Goal: Task Accomplishment & Management: Use online tool/utility

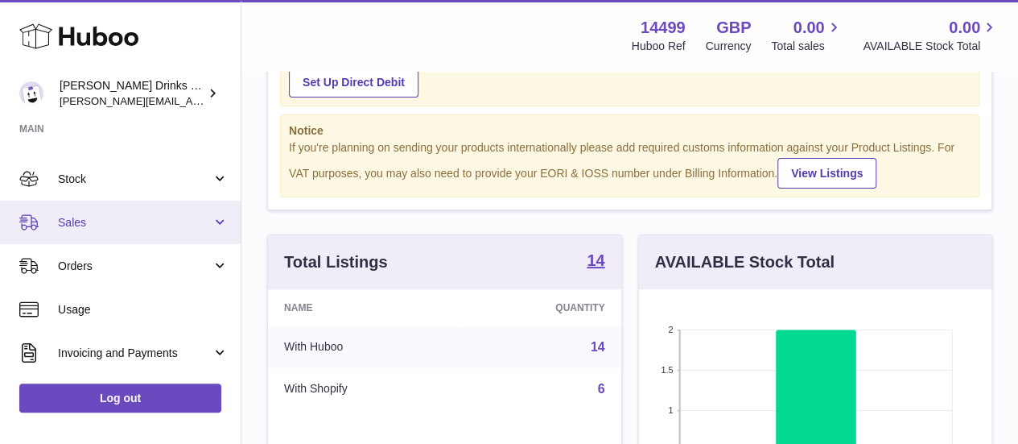
scroll to position [74, 0]
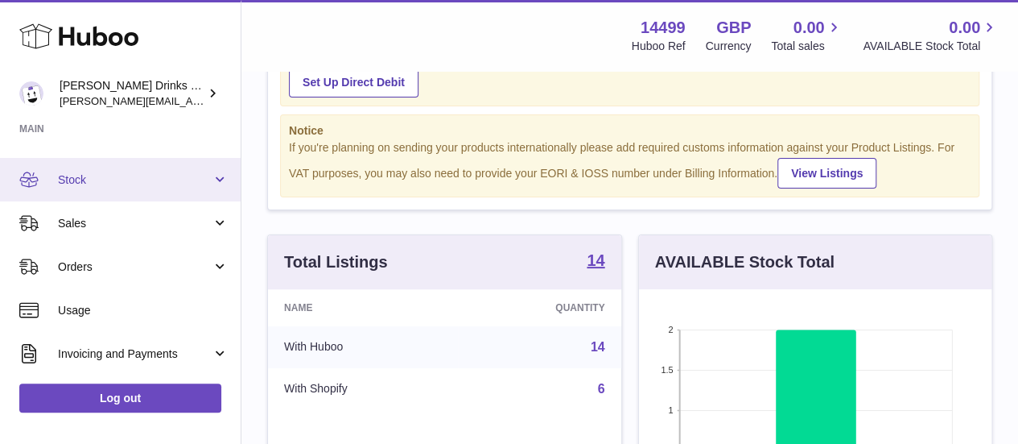
click at [224, 172] on link "Stock" at bounding box center [120, 179] width 241 height 43
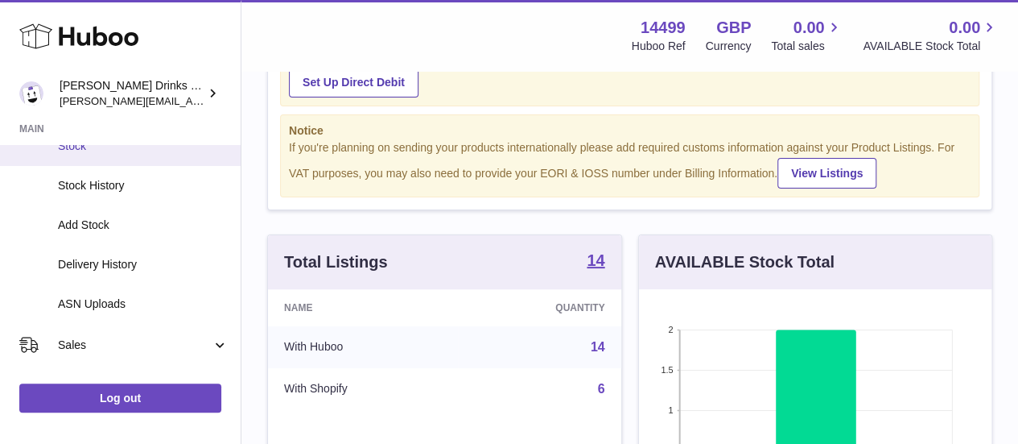
scroll to position [118, 0]
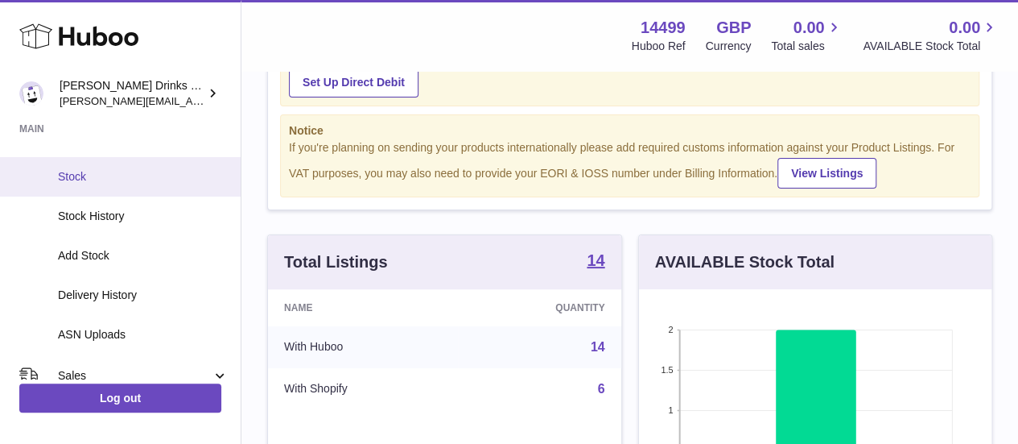
click at [101, 188] on link "Stock" at bounding box center [120, 176] width 241 height 39
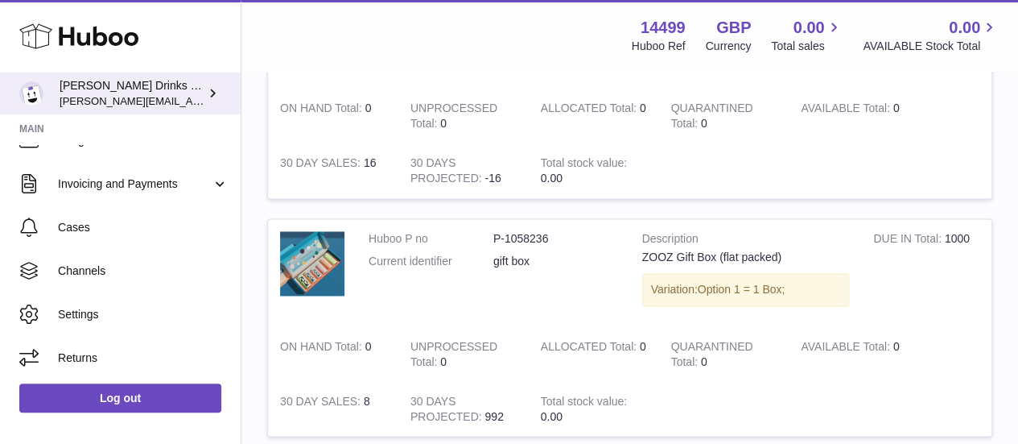
scroll to position [1200, 0]
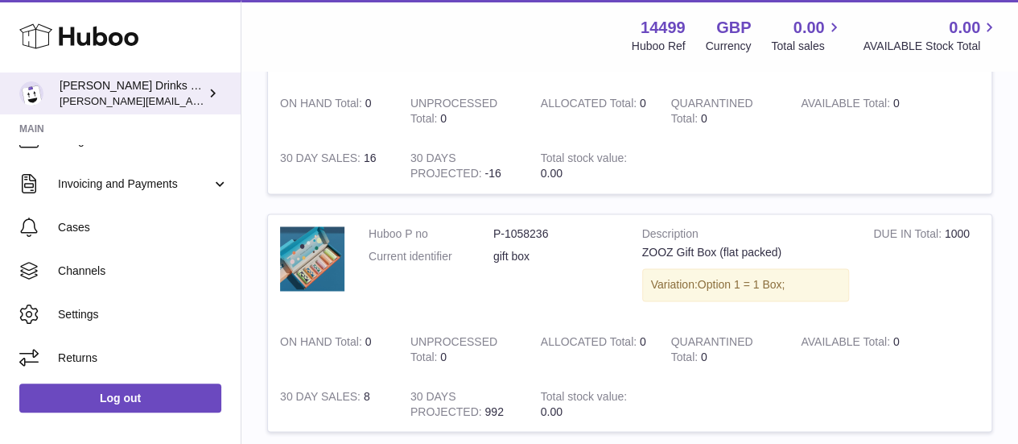
click at [200, 95] on div "Soos Drinks LTD (t/a Zooz) daniel@zoosdrinks.com" at bounding box center [132, 93] width 145 height 31
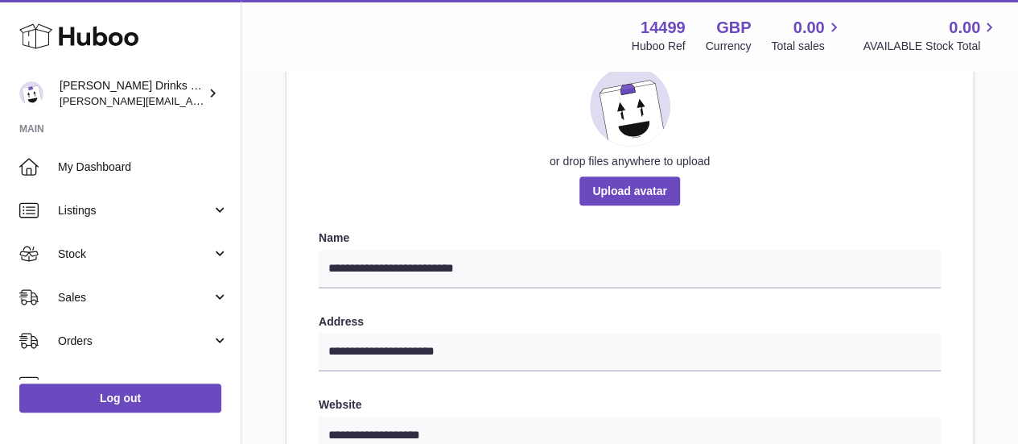
scroll to position [378, 0]
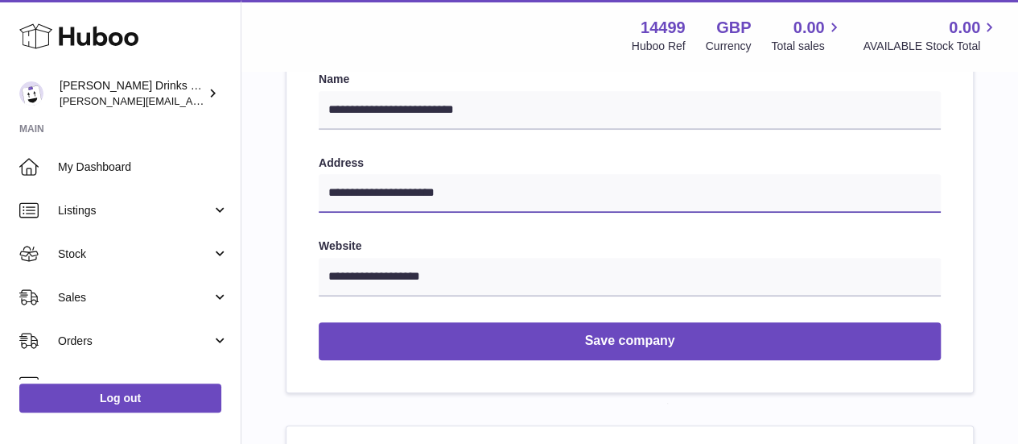
drag, startPoint x: 426, startPoint y: 194, endPoint x: 474, endPoint y: 189, distance: 48.5
click at [474, 189] on input "**********" at bounding box center [630, 193] width 622 height 39
click at [254, 70] on div "Menu Huboo 14499 Huboo Ref GBP Currency 0.00 Total sales 0.00 AVAILABLE Stock T…" at bounding box center [630, 35] width 777 height 71
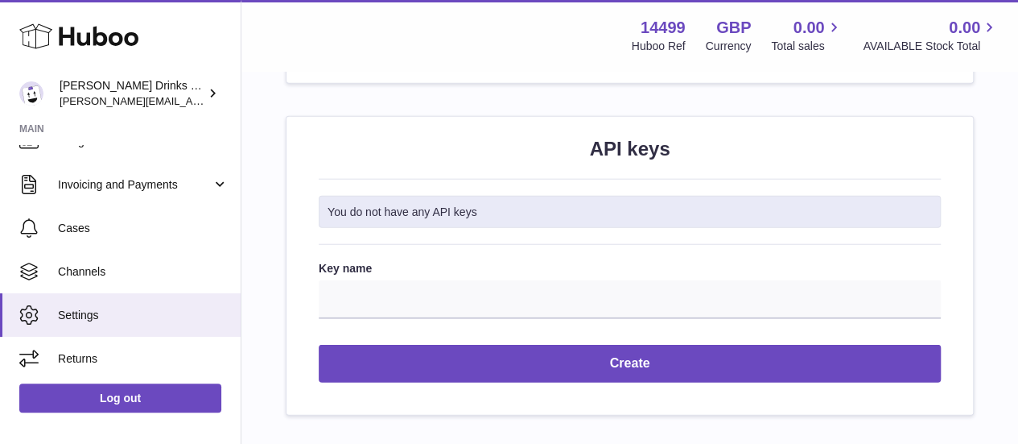
scroll to position [2009, 0]
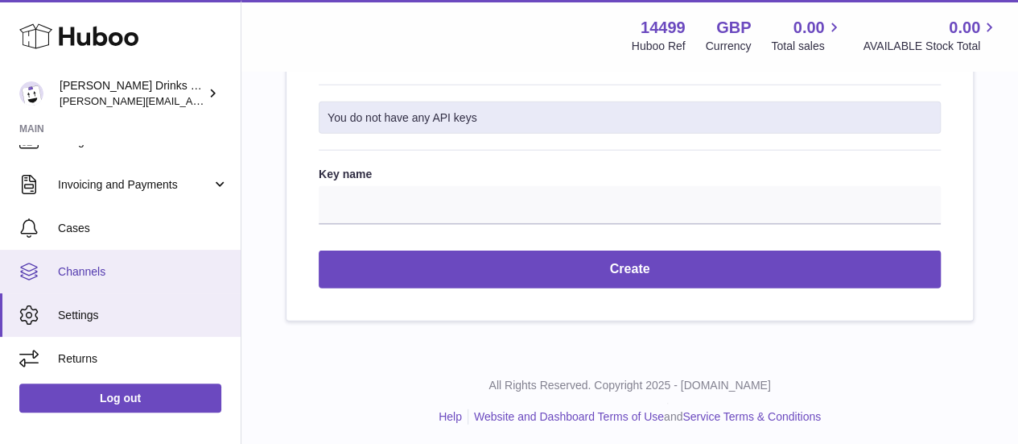
click at [101, 276] on span "Channels" at bounding box center [143, 271] width 171 height 15
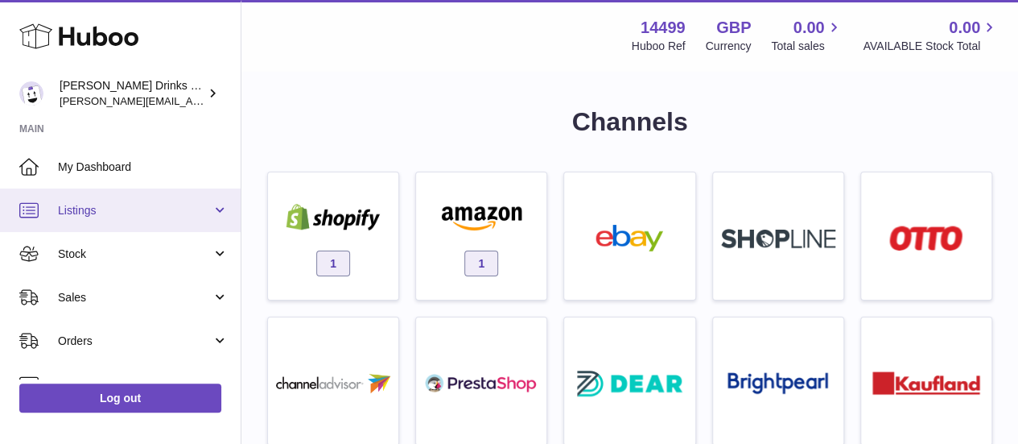
click at [213, 212] on link "Listings" at bounding box center [120, 209] width 241 height 43
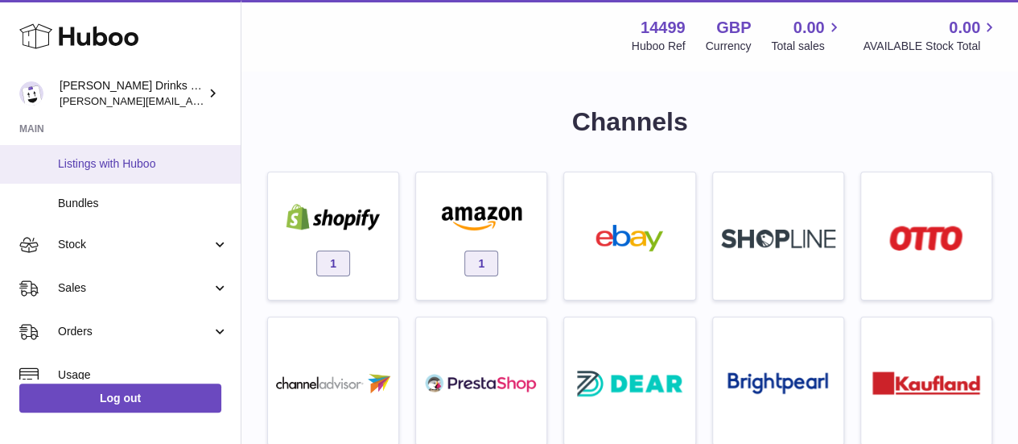
scroll to position [128, 0]
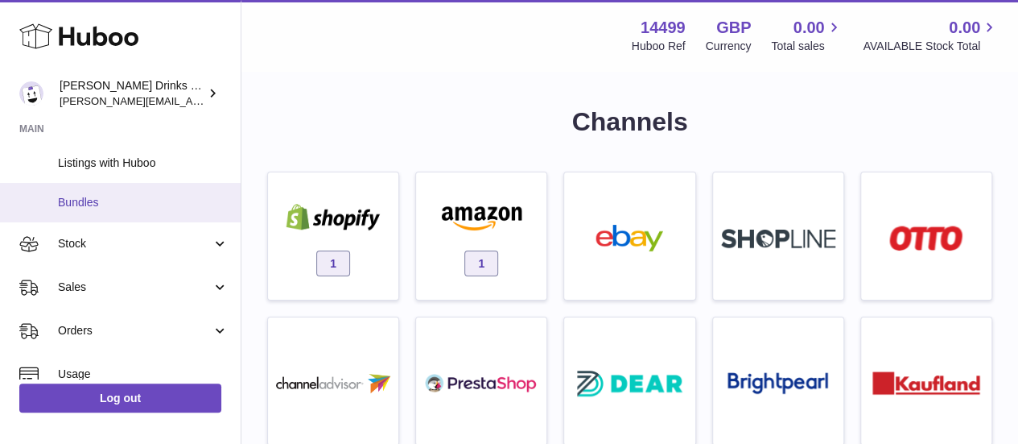
click at [133, 212] on link "Bundles" at bounding box center [120, 202] width 241 height 39
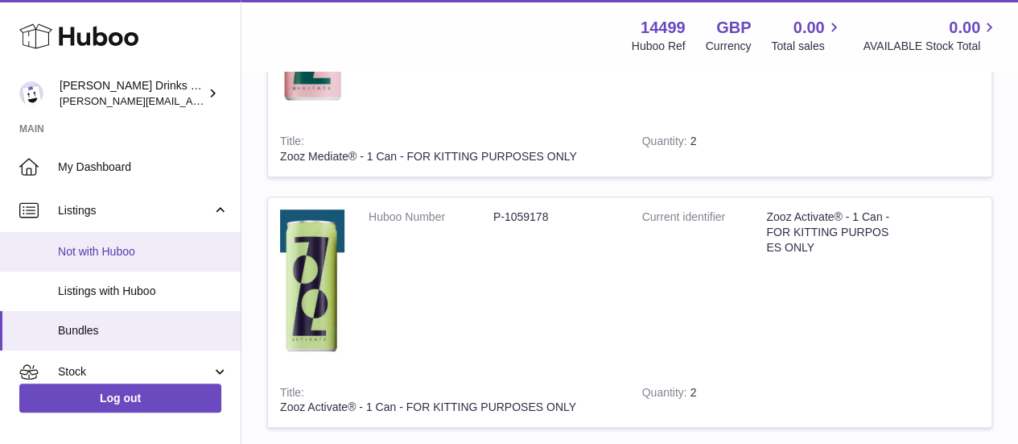
scroll to position [313, 0]
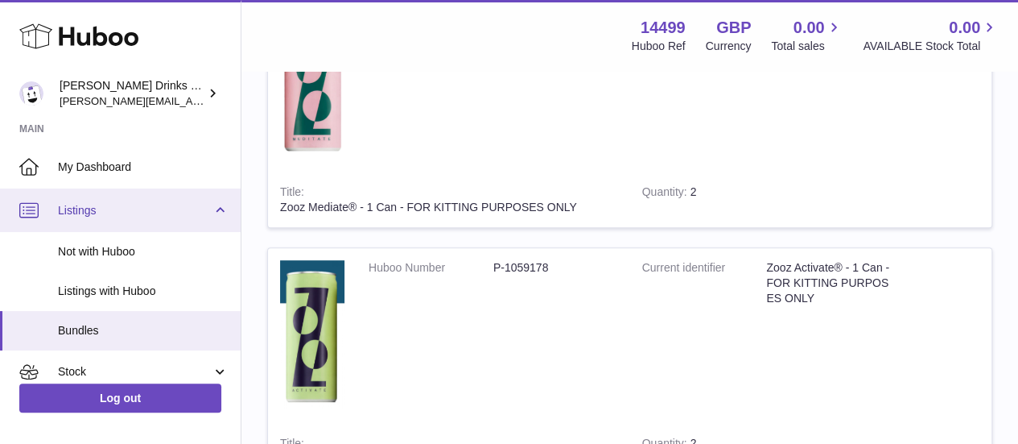
click at [201, 207] on span "Listings" at bounding box center [135, 210] width 154 height 15
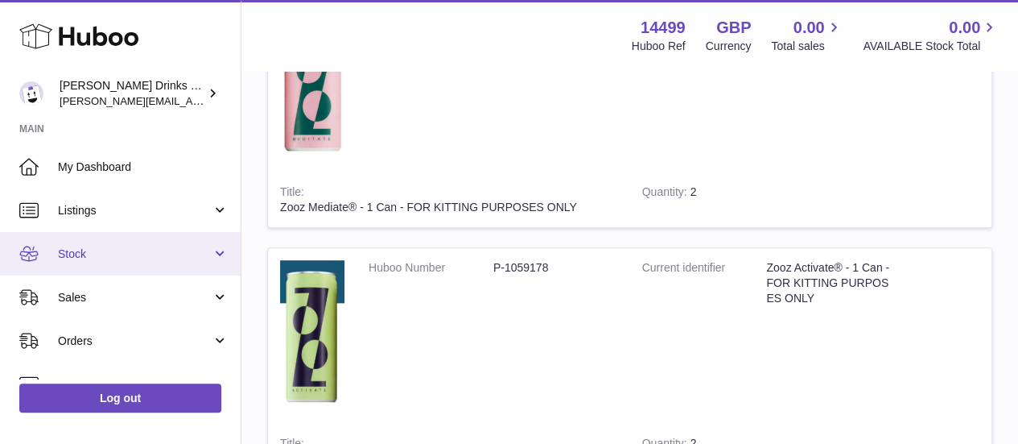
click at [101, 249] on span "Stock" at bounding box center [135, 253] width 154 height 15
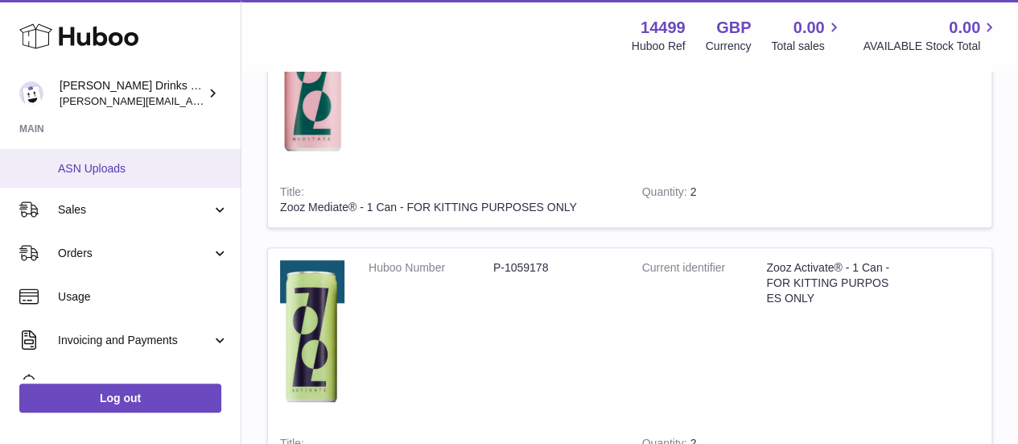
scroll to position [285, 0]
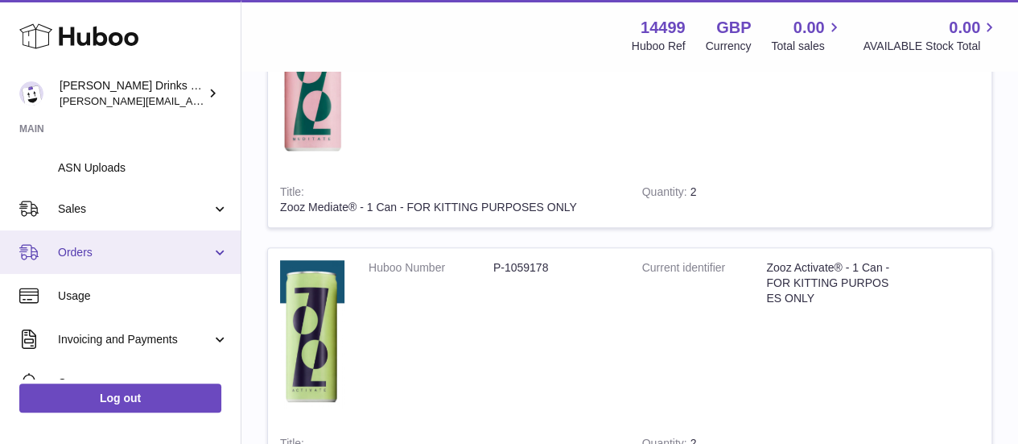
click at [104, 250] on span "Orders" at bounding box center [135, 252] width 154 height 15
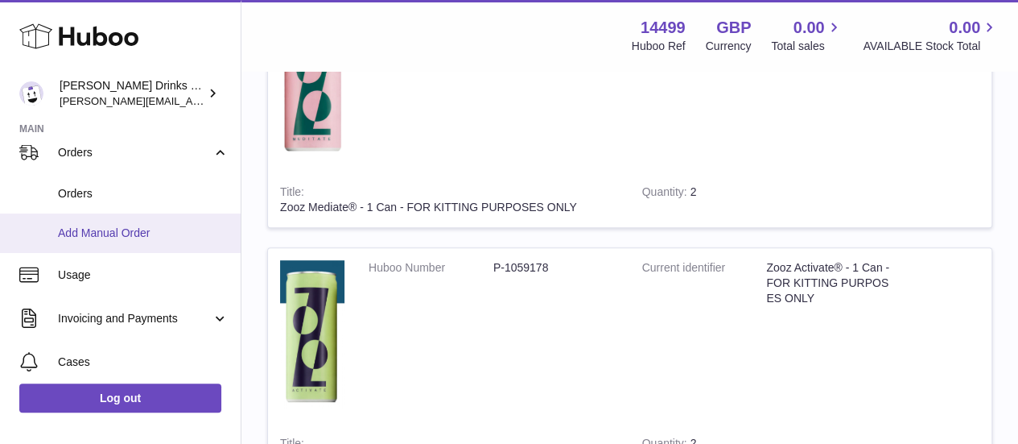
scroll to position [331, 0]
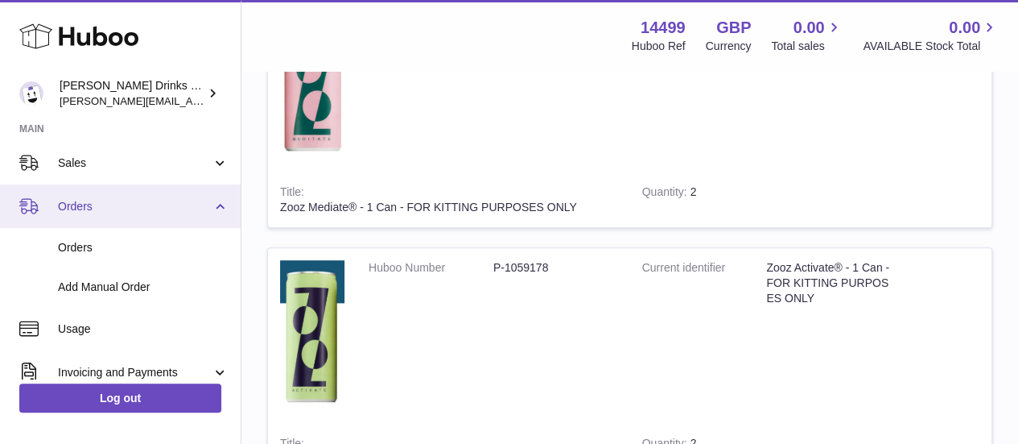
click at [118, 217] on link "Orders" at bounding box center [120, 205] width 241 height 43
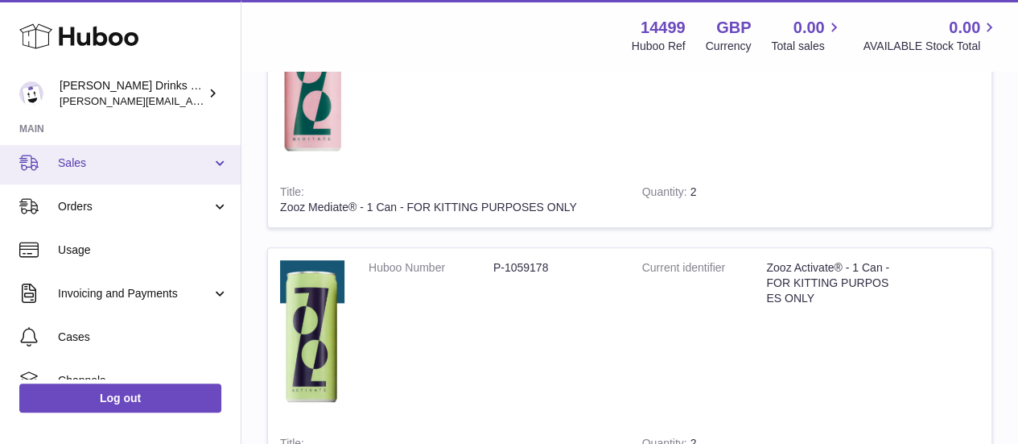
click at [111, 155] on span "Sales" at bounding box center [135, 162] width 154 height 15
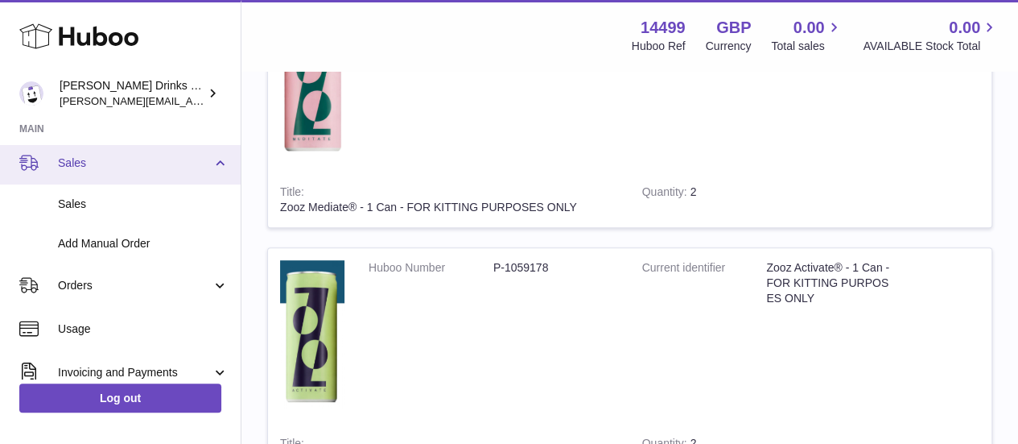
click at [111, 155] on span "Sales" at bounding box center [135, 162] width 154 height 15
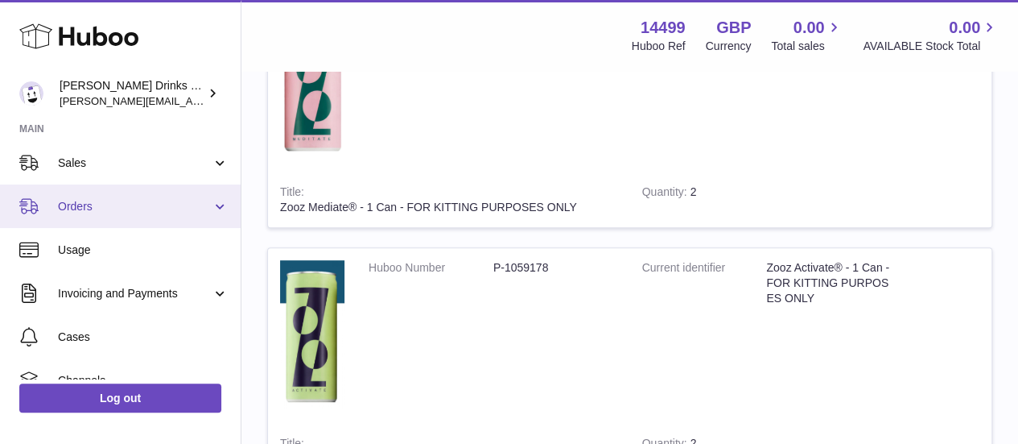
click at [115, 204] on span "Orders" at bounding box center [135, 206] width 154 height 15
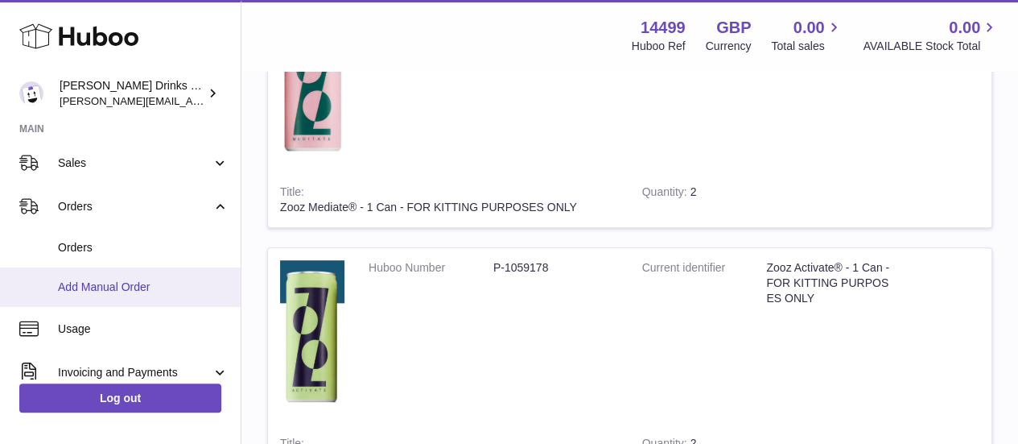
click at [124, 284] on span "Add Manual Order" at bounding box center [143, 286] width 171 height 15
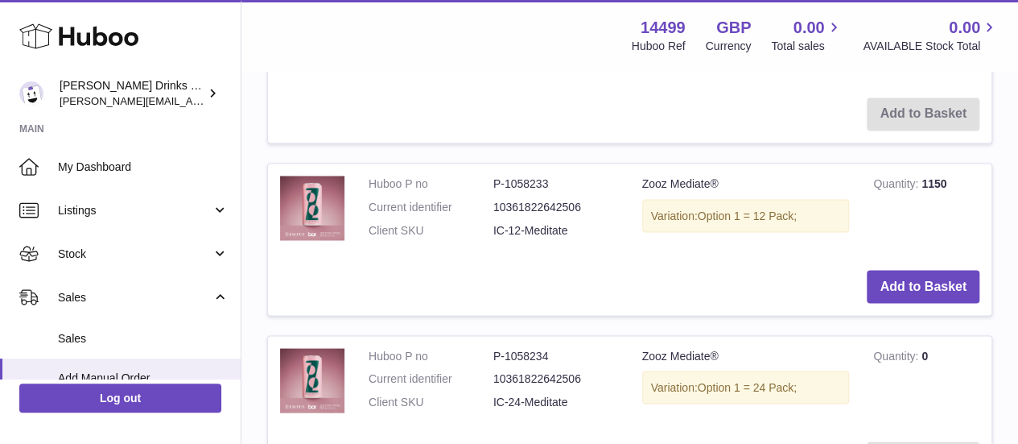
scroll to position [1368, 0]
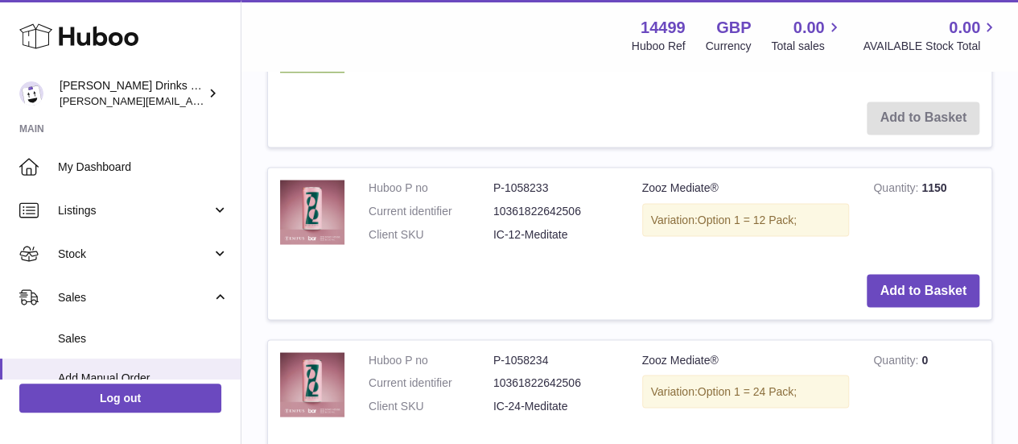
click at [642, 179] on td "Zooz Mediate® Variation: Option 1 = 12 Pack;" at bounding box center [746, 214] width 232 height 94
copy td "Zooz Mediate®"
click at [642, 179] on td "Zooz Mediate® Variation: Option 1 = 12 Pack;" at bounding box center [746, 214] width 232 height 94
click at [935, 181] on td "Quantity 1150" at bounding box center [926, 214] width 130 height 94
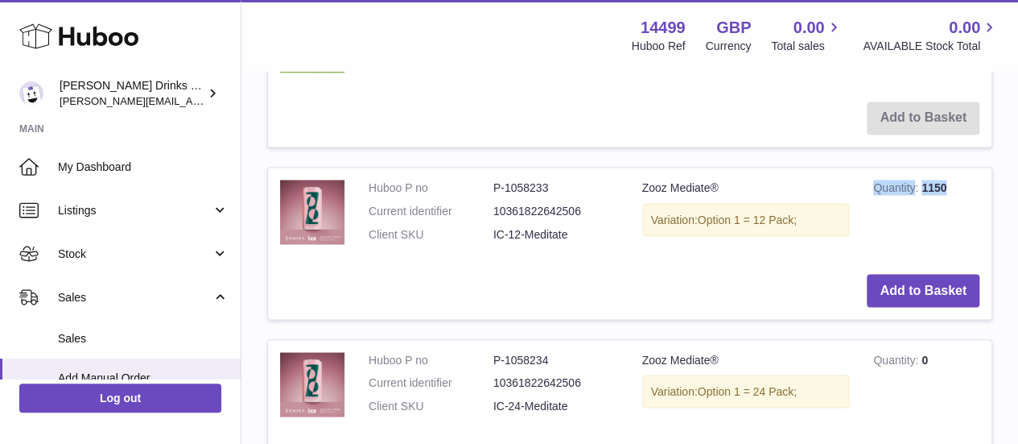
copy td "Quantity 1150"
click at [935, 181] on td "Quantity 1150" at bounding box center [926, 214] width 130 height 94
click at [929, 184] on td "Quantity 1150" at bounding box center [926, 214] width 130 height 94
click at [931, 184] on td "Quantity 1150" at bounding box center [926, 214] width 130 height 94
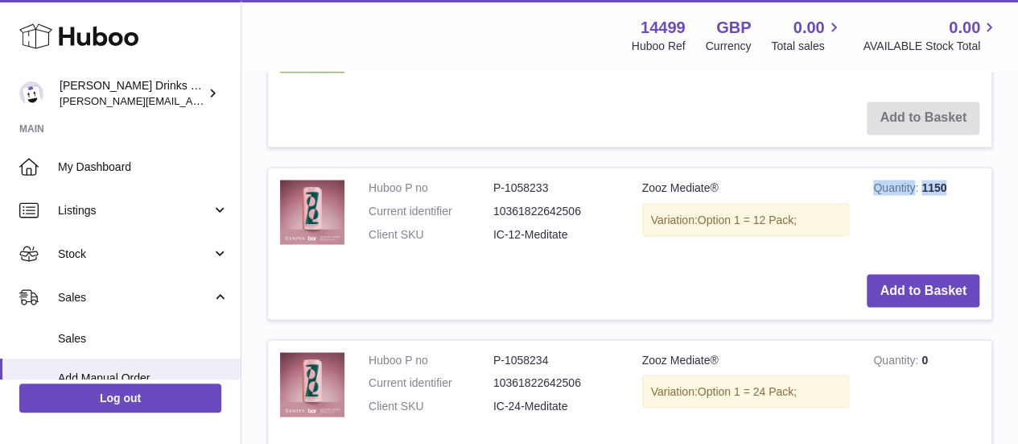
click at [931, 184] on td "Quantity 1150" at bounding box center [926, 214] width 130 height 94
click at [923, 184] on td "Quantity 1150" at bounding box center [926, 214] width 130 height 94
drag, startPoint x: 923, startPoint y: 184, endPoint x: 941, endPoint y: 183, distance: 17.7
click at [941, 183] on td "Quantity 1150" at bounding box center [926, 214] width 130 height 94
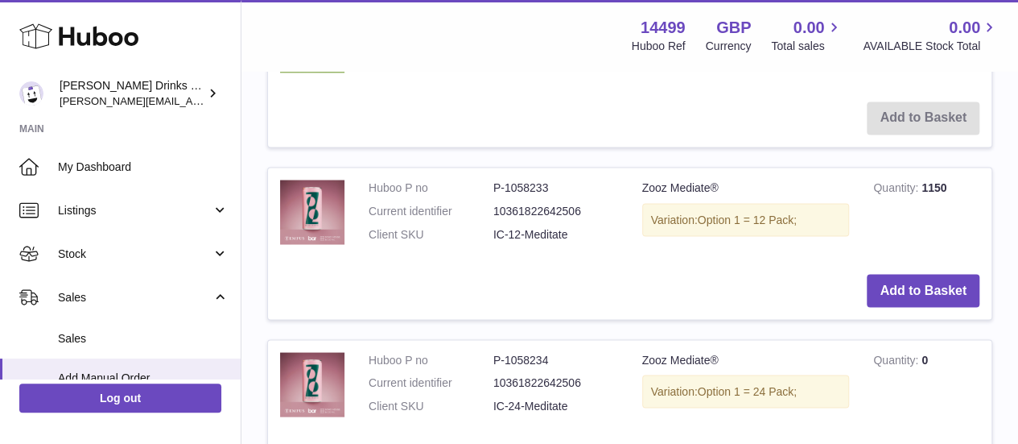
drag, startPoint x: 950, startPoint y: 183, endPoint x: 923, endPoint y: 184, distance: 26.6
click at [923, 184] on td "Quantity 1150" at bounding box center [926, 214] width 130 height 94
copy td "1150"
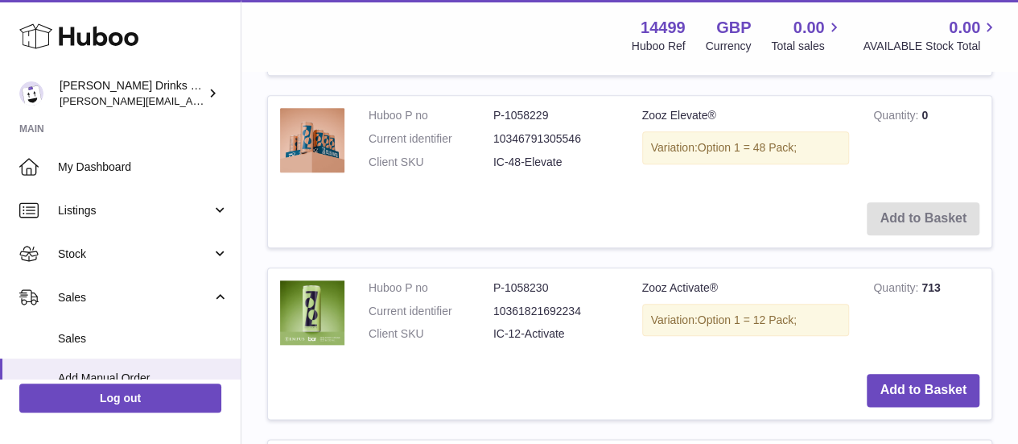
scroll to position [802, 0]
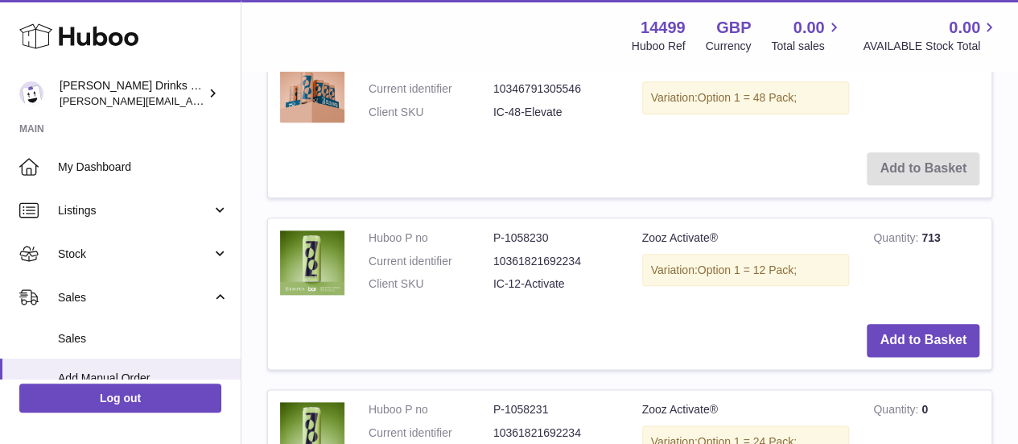
click at [654, 234] on td "Zooz Activate® Variation: Option 1 = 12 Pack;" at bounding box center [746, 265] width 232 height 94
copy td "Zooz Activate®"
click at [654, 234] on td "Zooz Activate® Variation: Option 1 = 12 Pack;" at bounding box center [746, 265] width 232 height 94
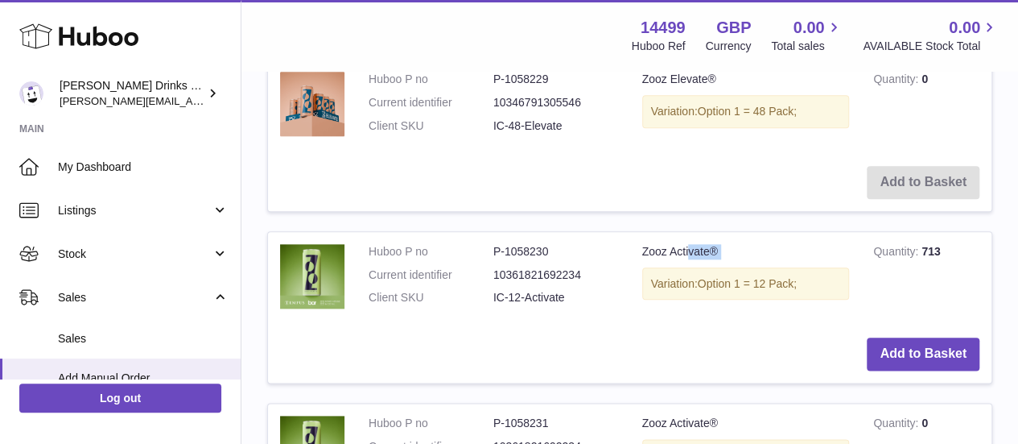
scroll to position [789, 0]
drag, startPoint x: 942, startPoint y: 247, endPoint x: 923, endPoint y: 252, distance: 19.9
click at [923, 252] on td "Quantity 713" at bounding box center [926, 278] width 130 height 94
copy td "713"
click at [923, 252] on td "Quantity 713" at bounding box center [926, 278] width 130 height 94
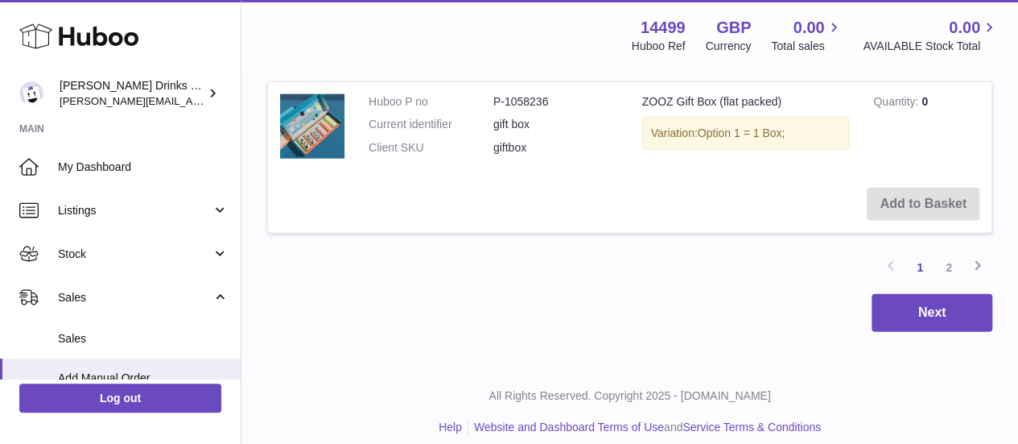
scroll to position [1978, 0]
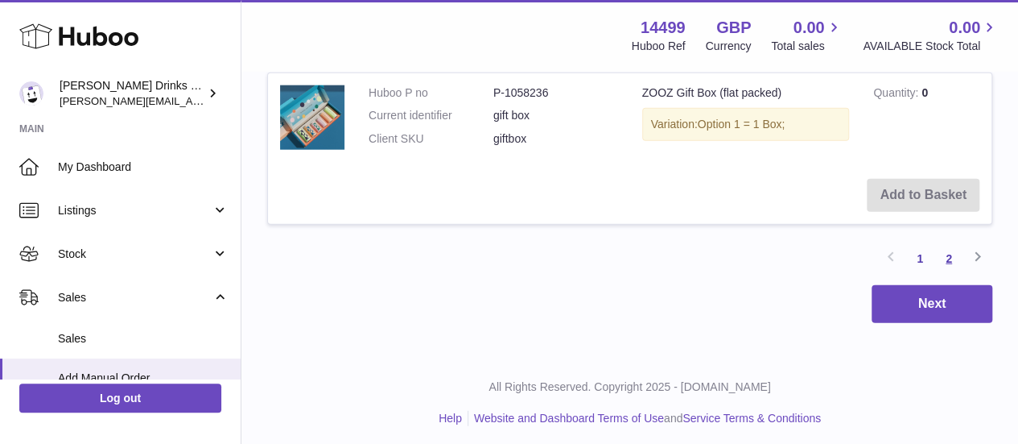
click at [956, 246] on link "2" at bounding box center [949, 258] width 29 height 29
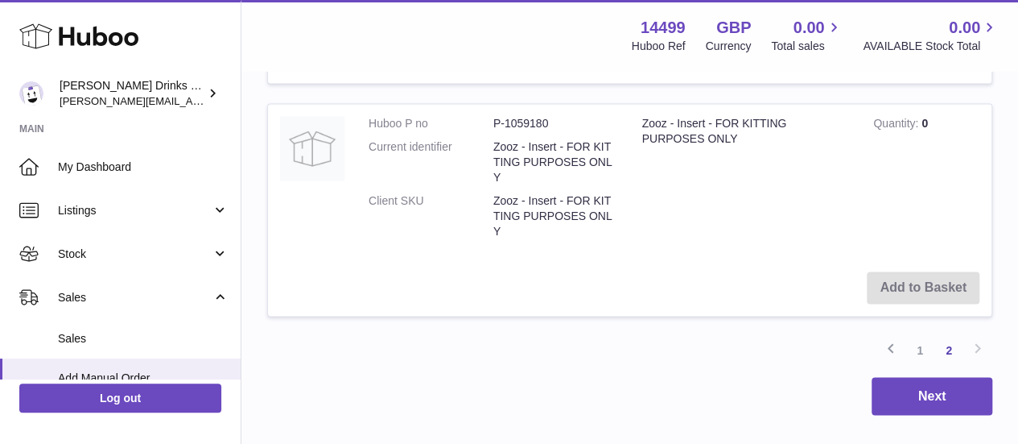
scroll to position [1203, 0]
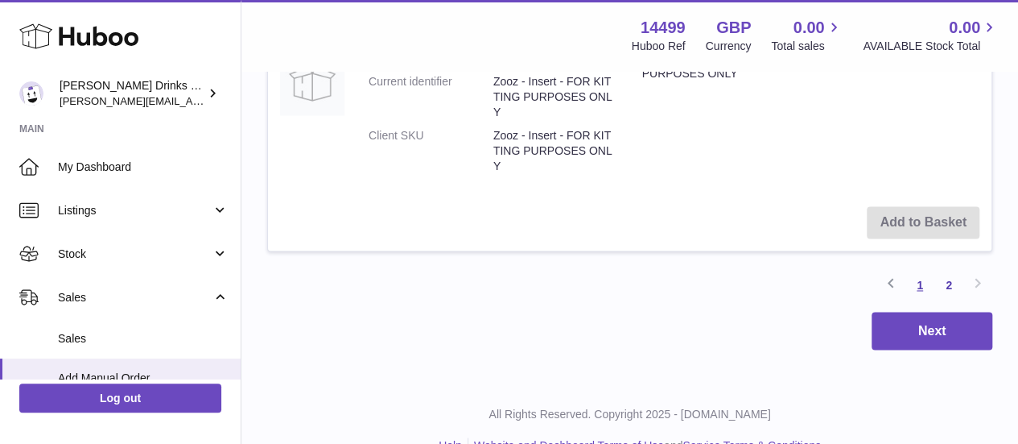
click at [919, 270] on link "1" at bounding box center [920, 284] width 29 height 29
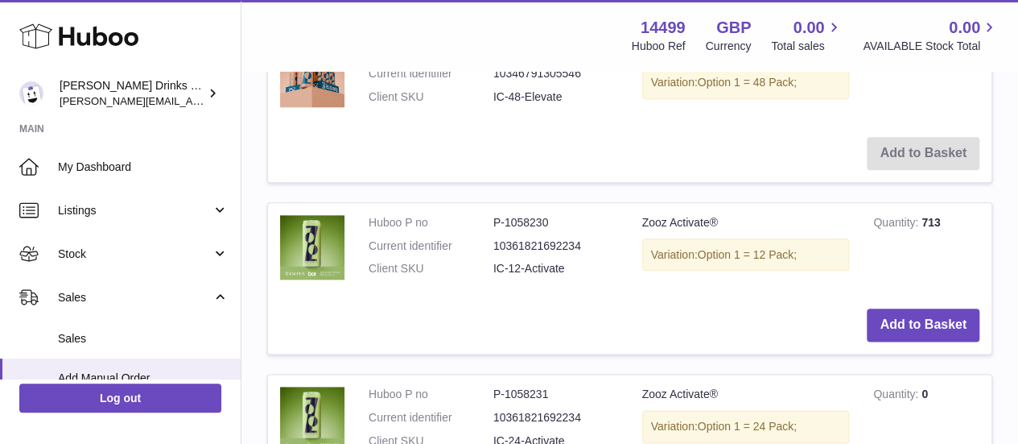
scroll to position [875, 0]
